Goal: Task Accomplishment & Management: Manage account settings

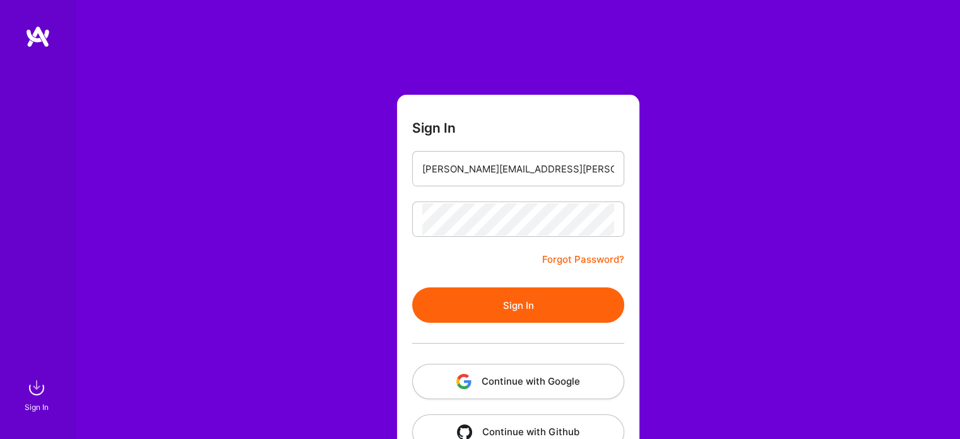
click at [512, 307] on button "Sign In" at bounding box center [518, 304] width 212 height 35
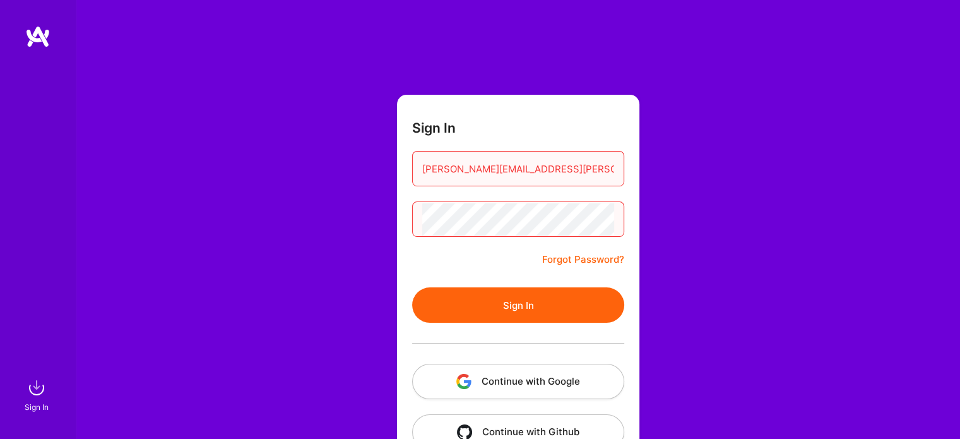
scroll to position [35, 0]
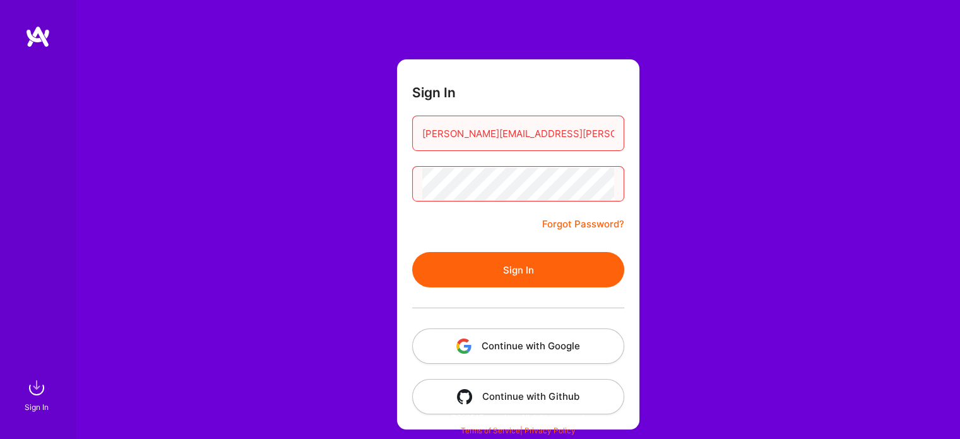
click at [520, 346] on button "Continue with Google" at bounding box center [518, 345] width 212 height 35
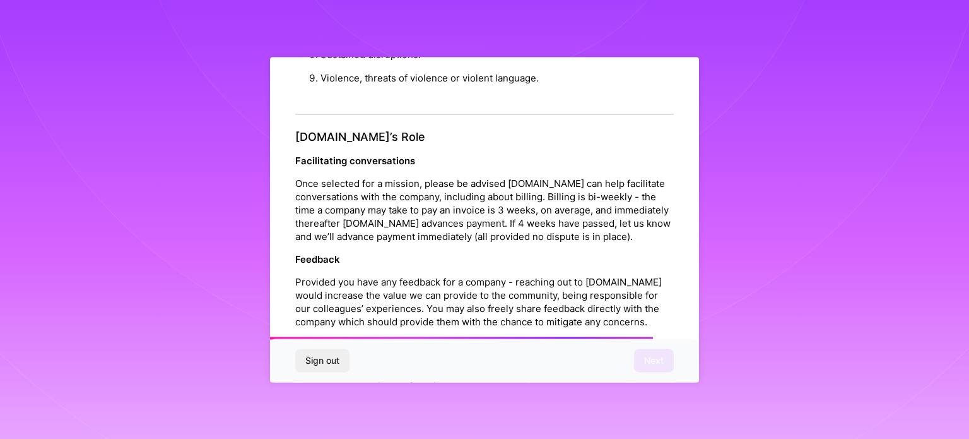
scroll to position [1464, 0]
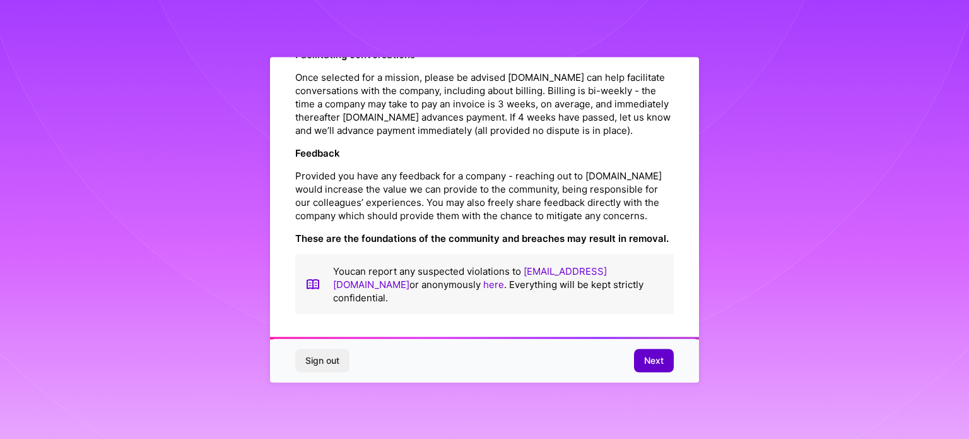
click at [651, 360] on span "Next" at bounding box center [654, 360] width 20 height 13
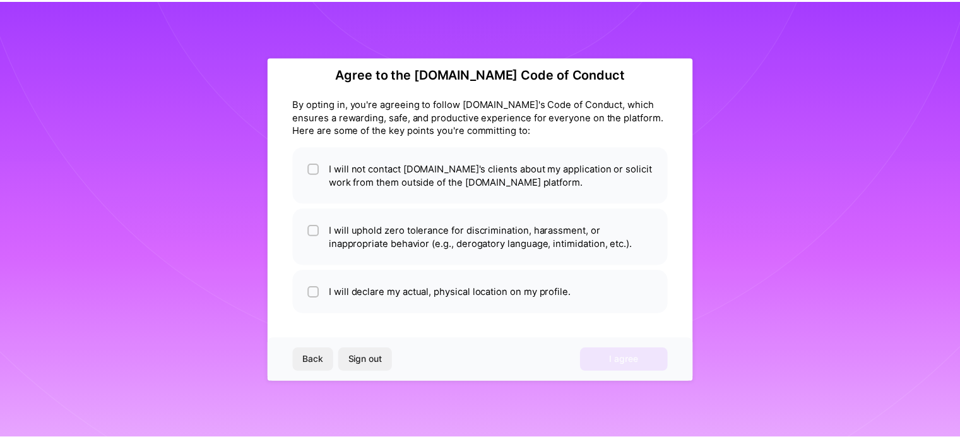
scroll to position [15, 0]
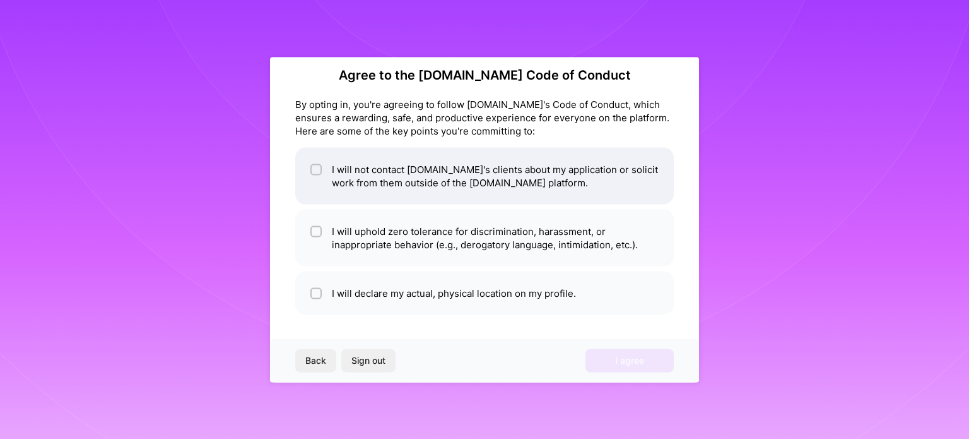
click at [313, 168] on input "checkbox" at bounding box center [317, 169] width 9 height 9
checkbox input "true"
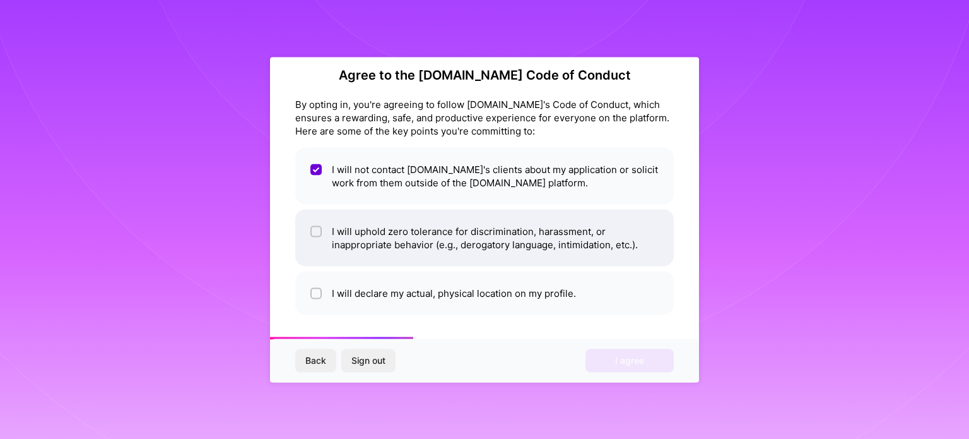
click at [314, 229] on input "checkbox" at bounding box center [317, 231] width 9 height 9
checkbox input "true"
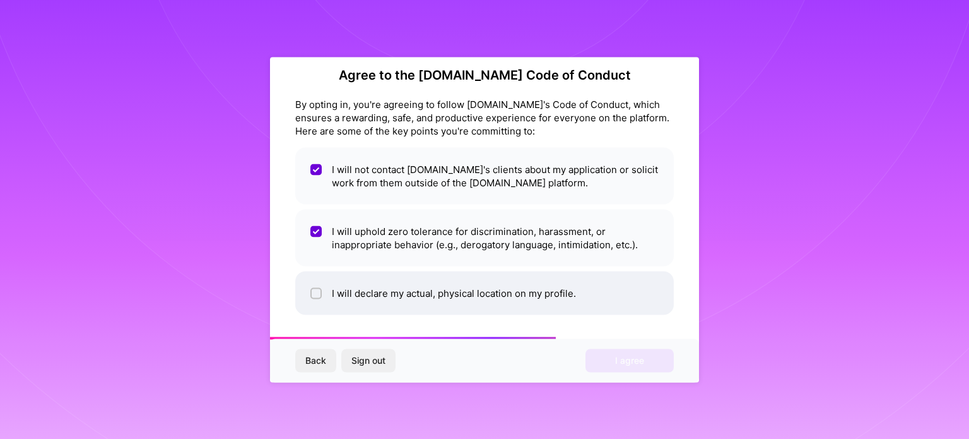
click at [315, 292] on input "checkbox" at bounding box center [317, 293] width 9 height 9
checkbox input "true"
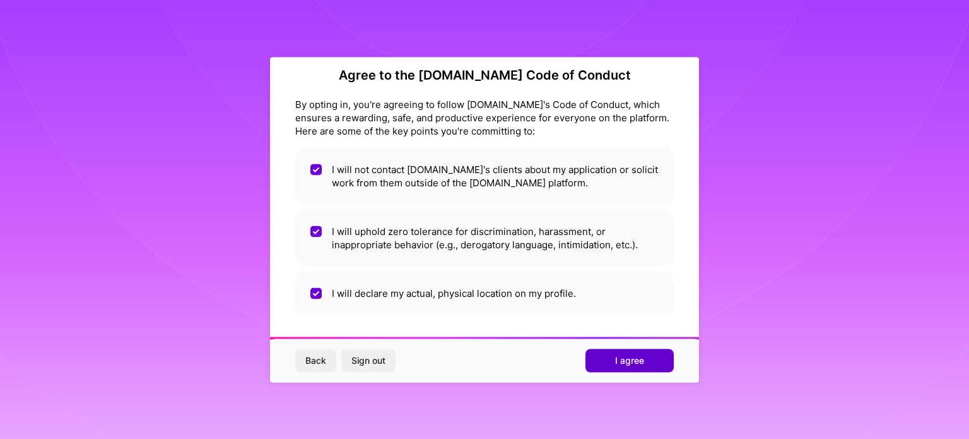
click at [624, 363] on span "I agree" at bounding box center [629, 360] width 29 height 13
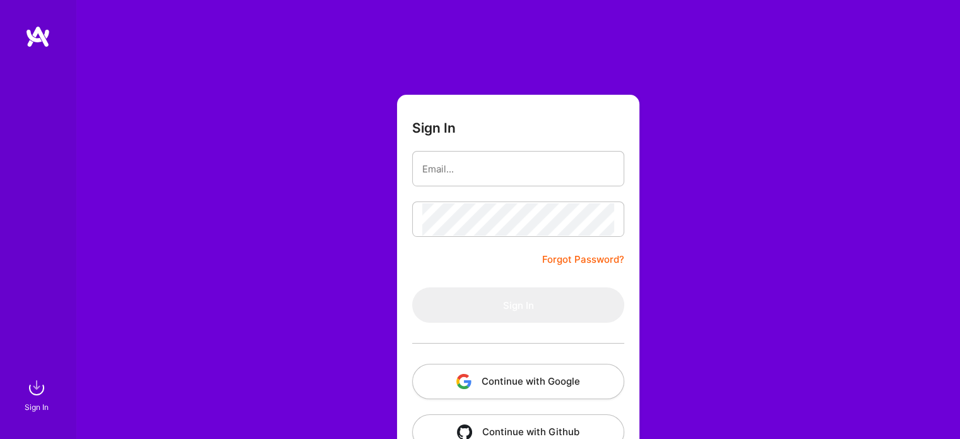
scroll to position [35, 0]
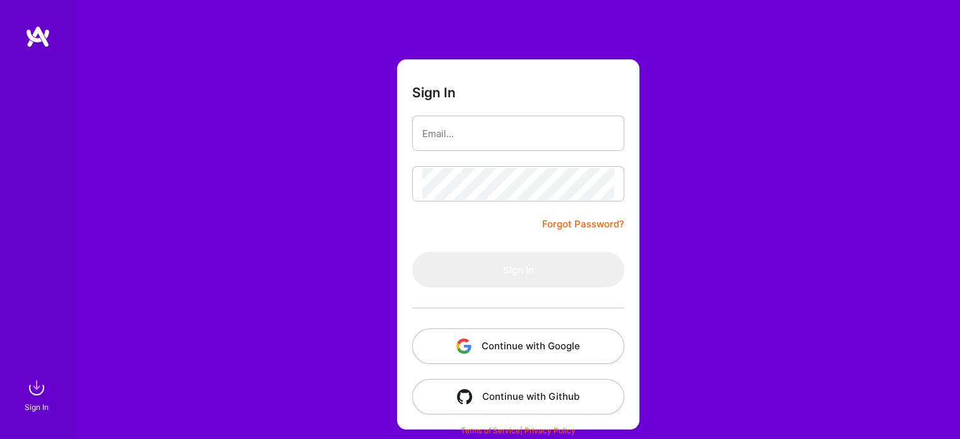
click at [525, 341] on button "Continue with Google" at bounding box center [518, 345] width 212 height 35
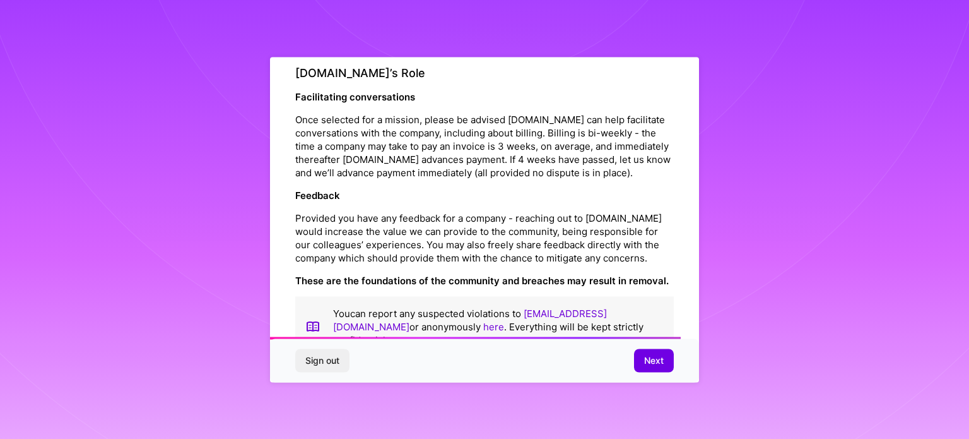
scroll to position [1464, 0]
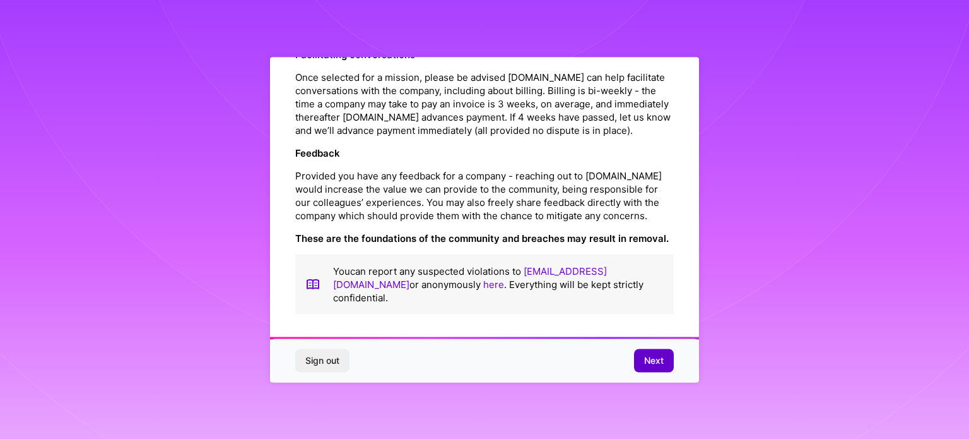
click at [652, 356] on span "Next" at bounding box center [654, 360] width 20 height 13
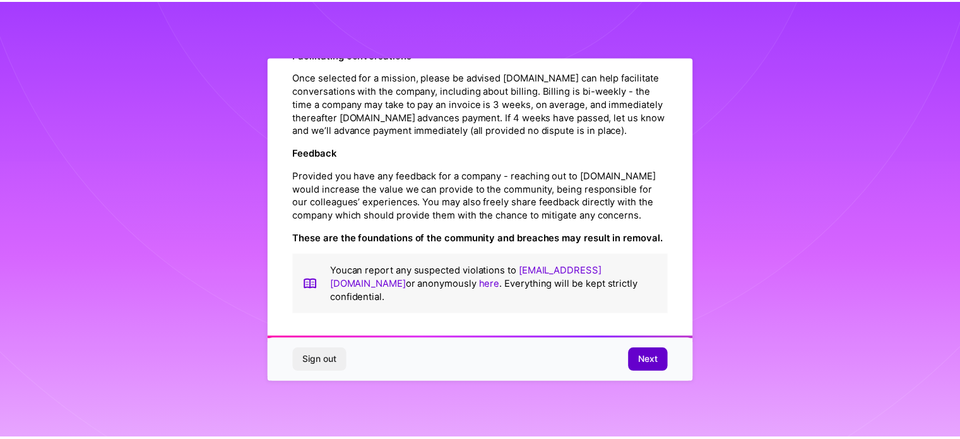
scroll to position [15, 0]
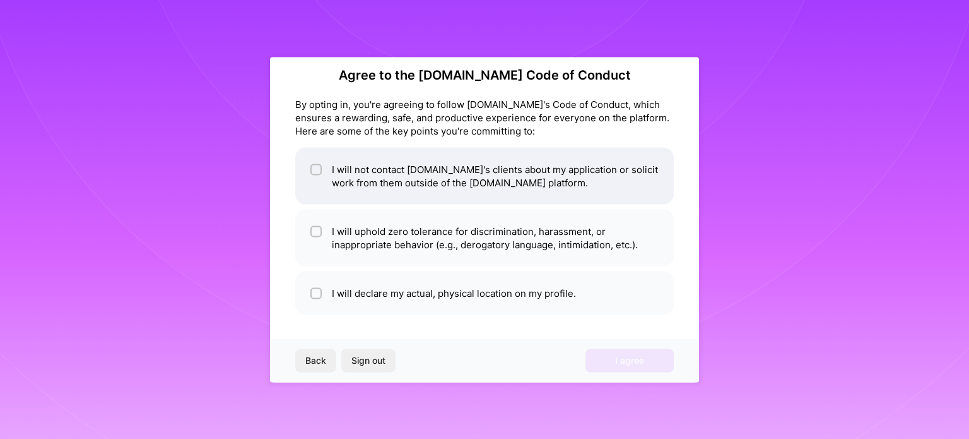
click at [312, 168] on div at bounding box center [316, 168] width 11 height 11
checkbox input "true"
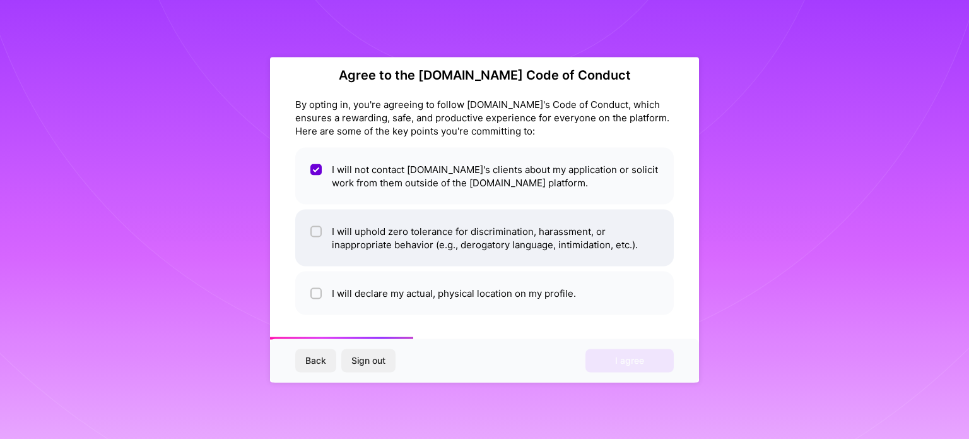
click at [316, 229] on input "checkbox" at bounding box center [317, 231] width 9 height 9
checkbox input "true"
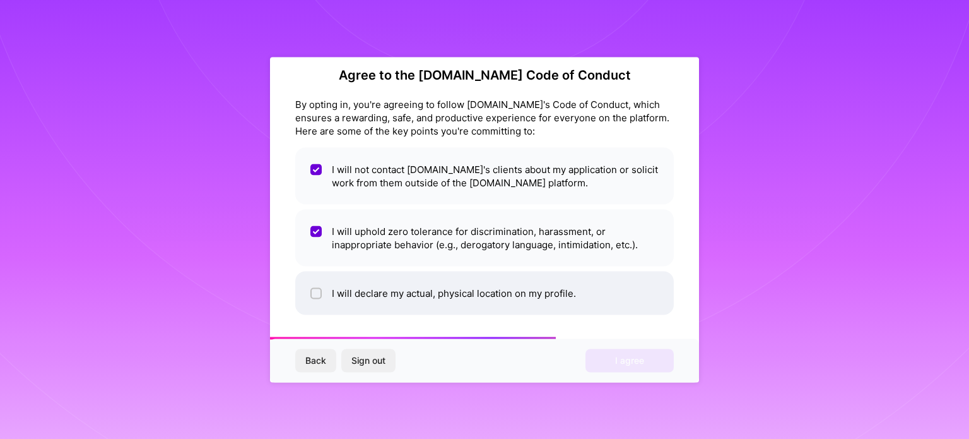
click at [317, 294] on input "checkbox" at bounding box center [317, 293] width 9 height 9
checkbox input "true"
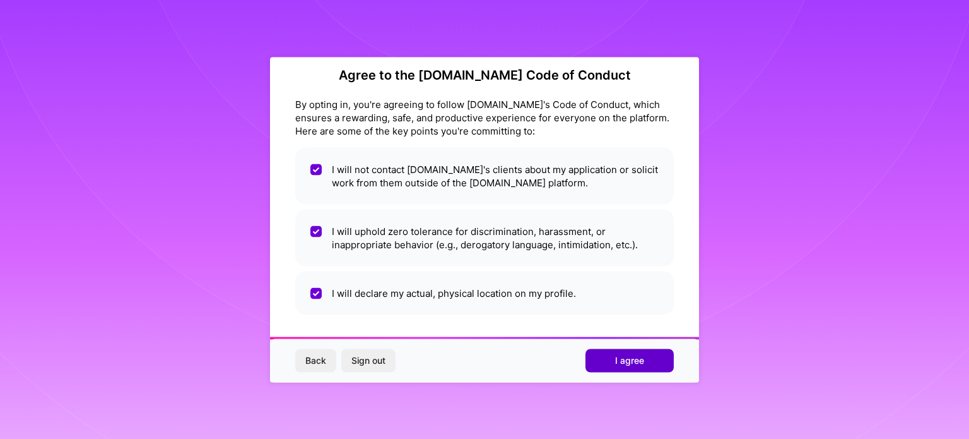
click at [637, 360] on span "I agree" at bounding box center [629, 360] width 29 height 13
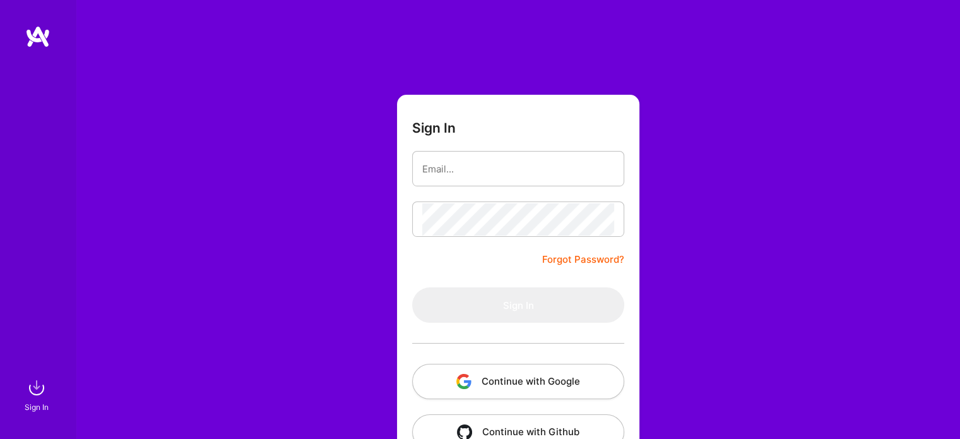
scroll to position [35, 0]
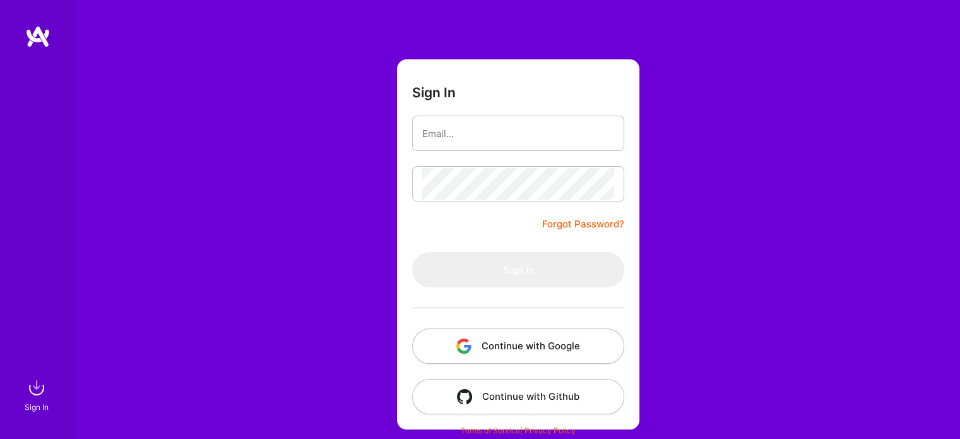
click at [563, 221] on link "Forgot Password?" at bounding box center [583, 223] width 82 height 15
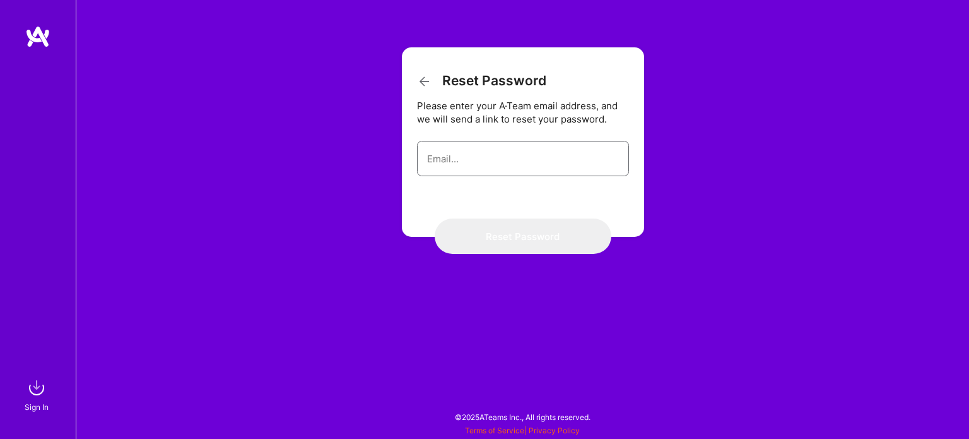
click at [454, 158] on input "email" at bounding box center [523, 159] width 192 height 32
type input "[PERSON_NAME][EMAIL_ADDRESS][PERSON_NAME][DOMAIN_NAME]"
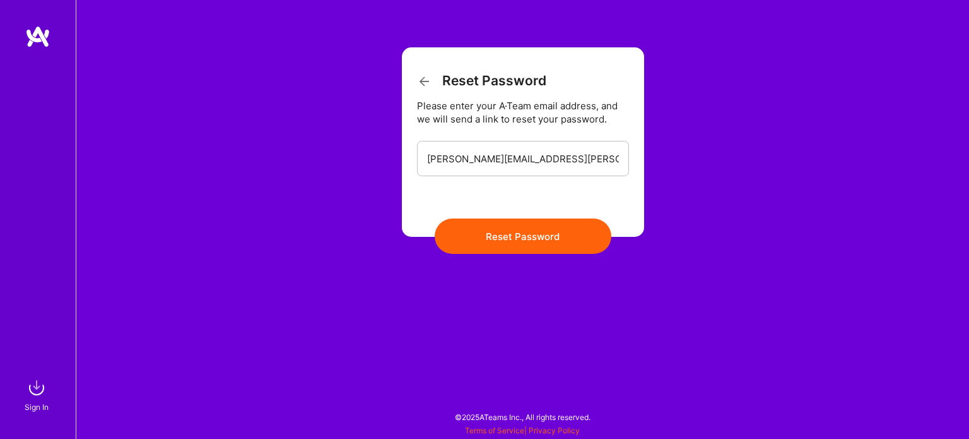
click at [514, 232] on button "Reset Password" at bounding box center [523, 235] width 177 height 35
